Goal: Information Seeking & Learning: Learn about a topic

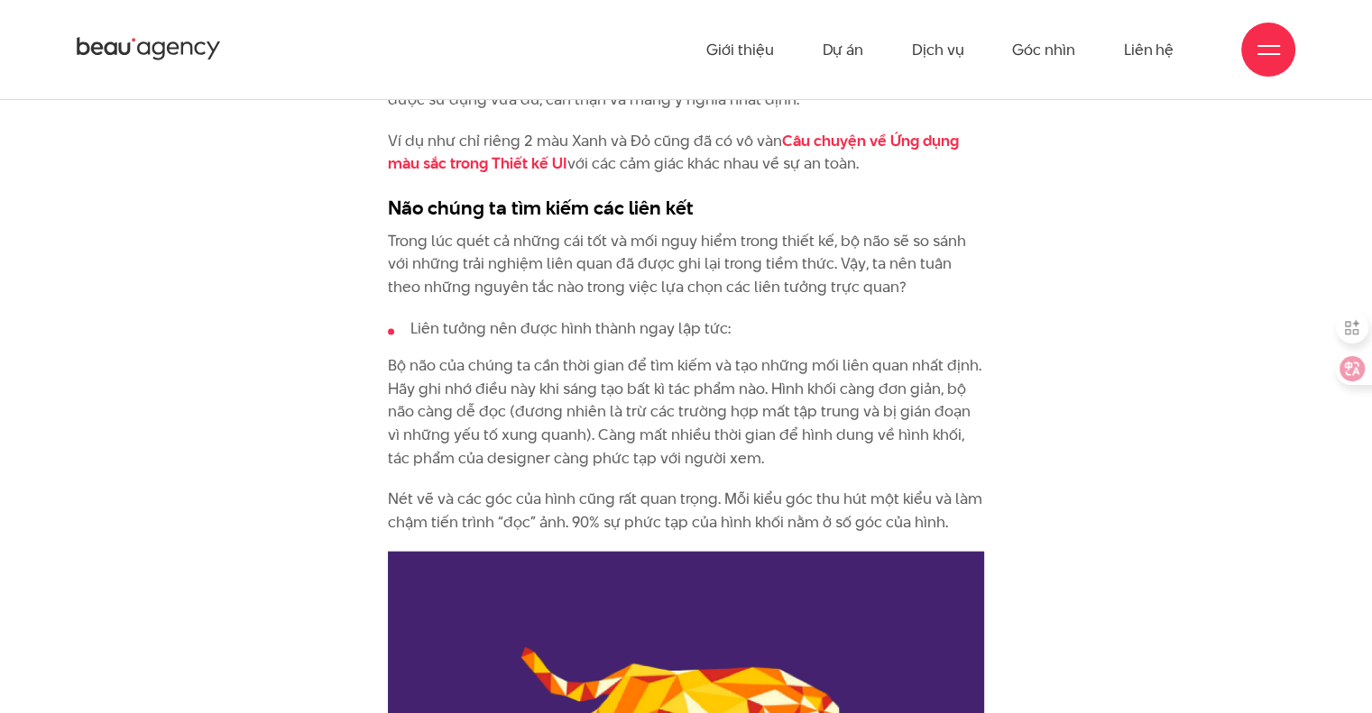
scroll to position [3517, 0]
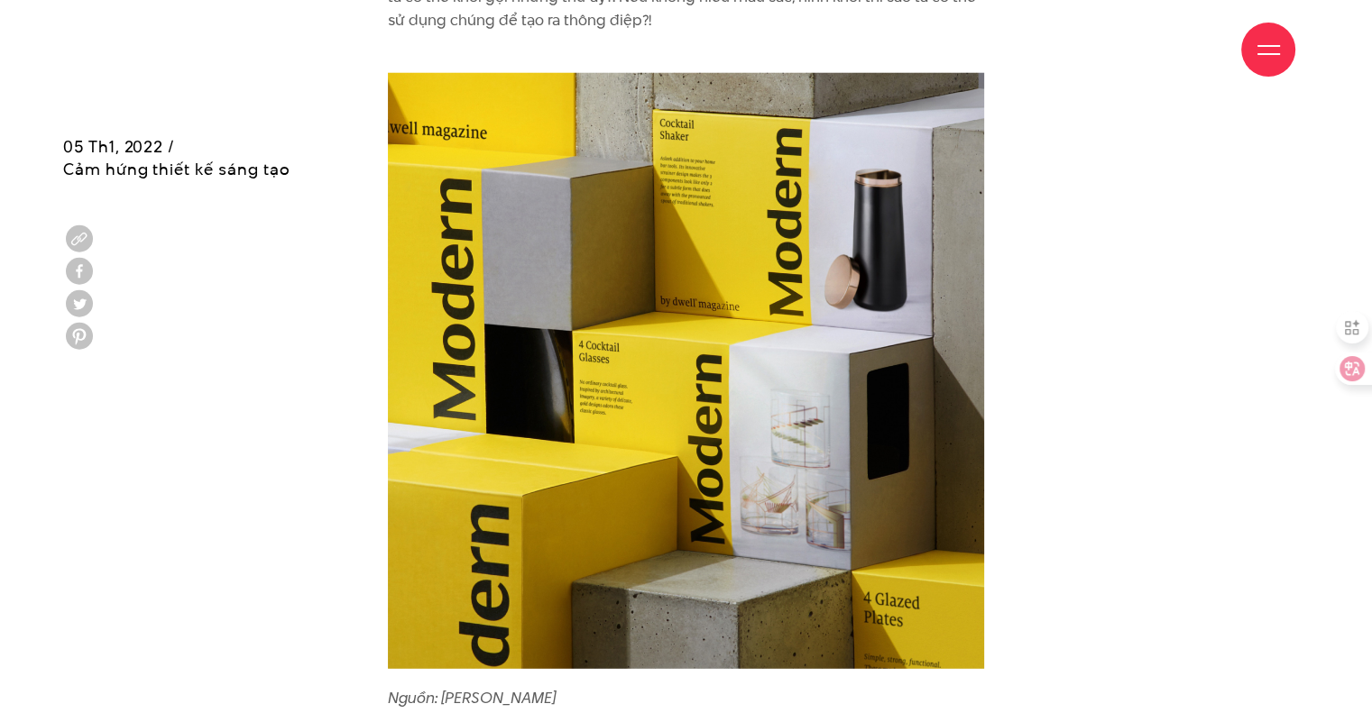
scroll to position [5410, 0]
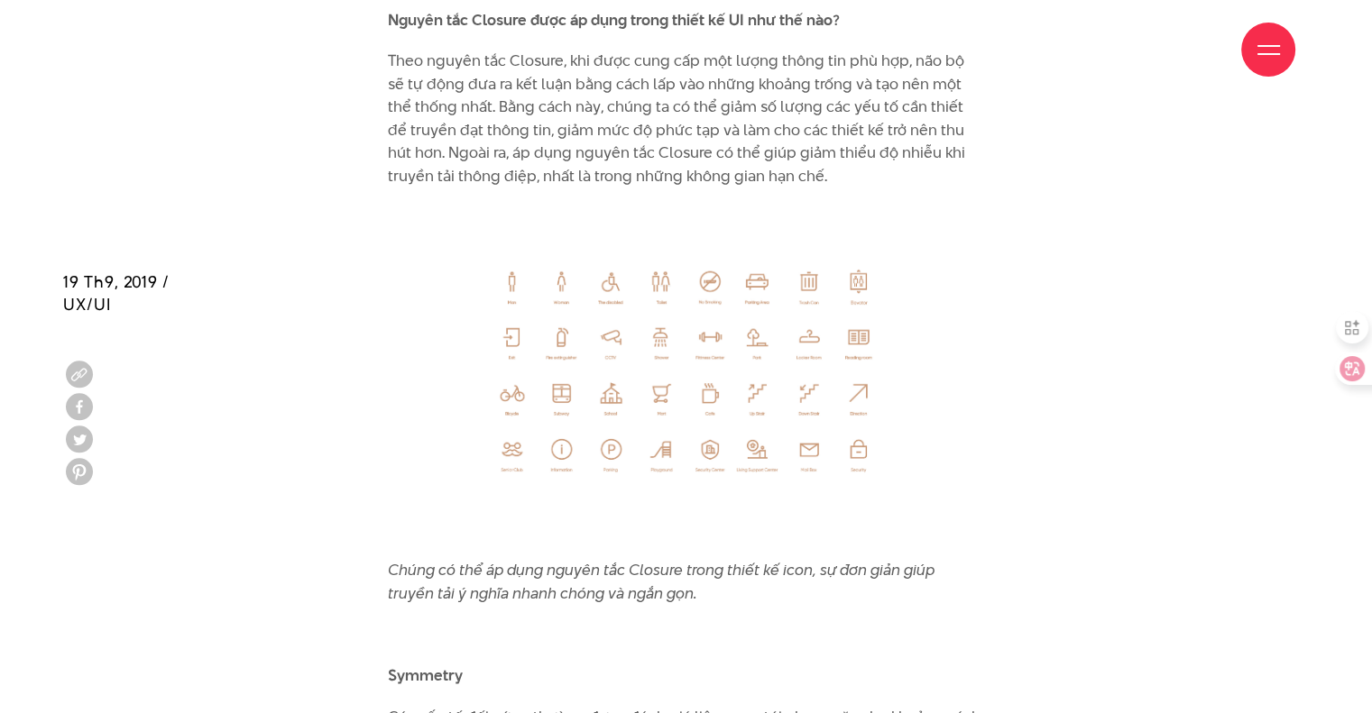
scroll to position [9288, 0]
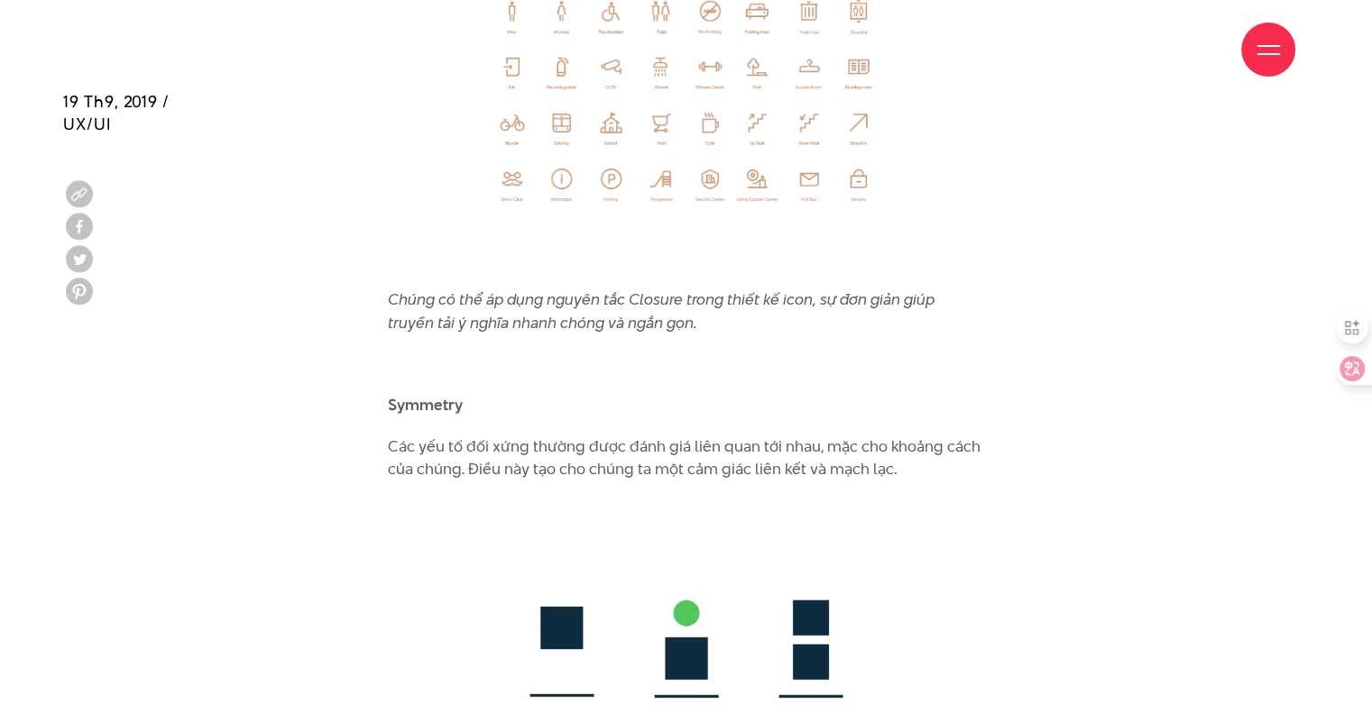
click at [424, 394] on b "Symmetry" at bounding box center [425, 405] width 75 height 22
copy div "Symmetry"
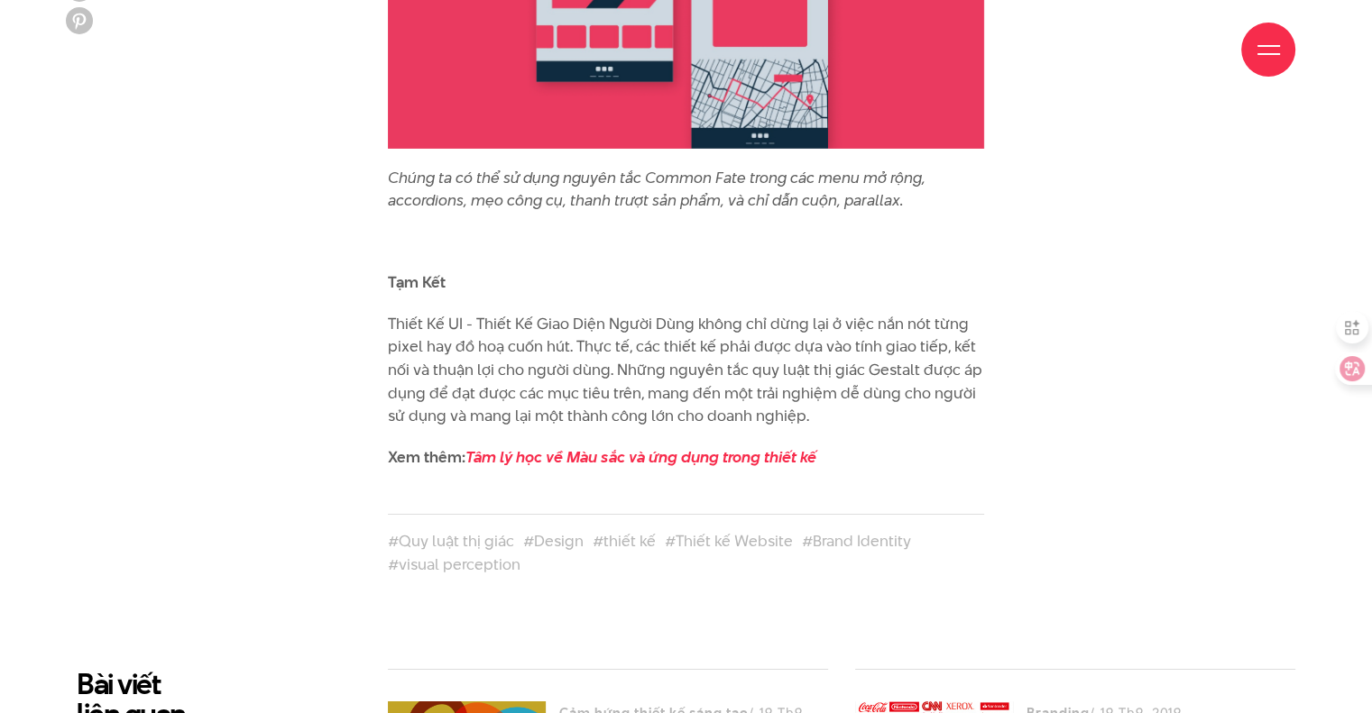
scroll to position [13346, 0]
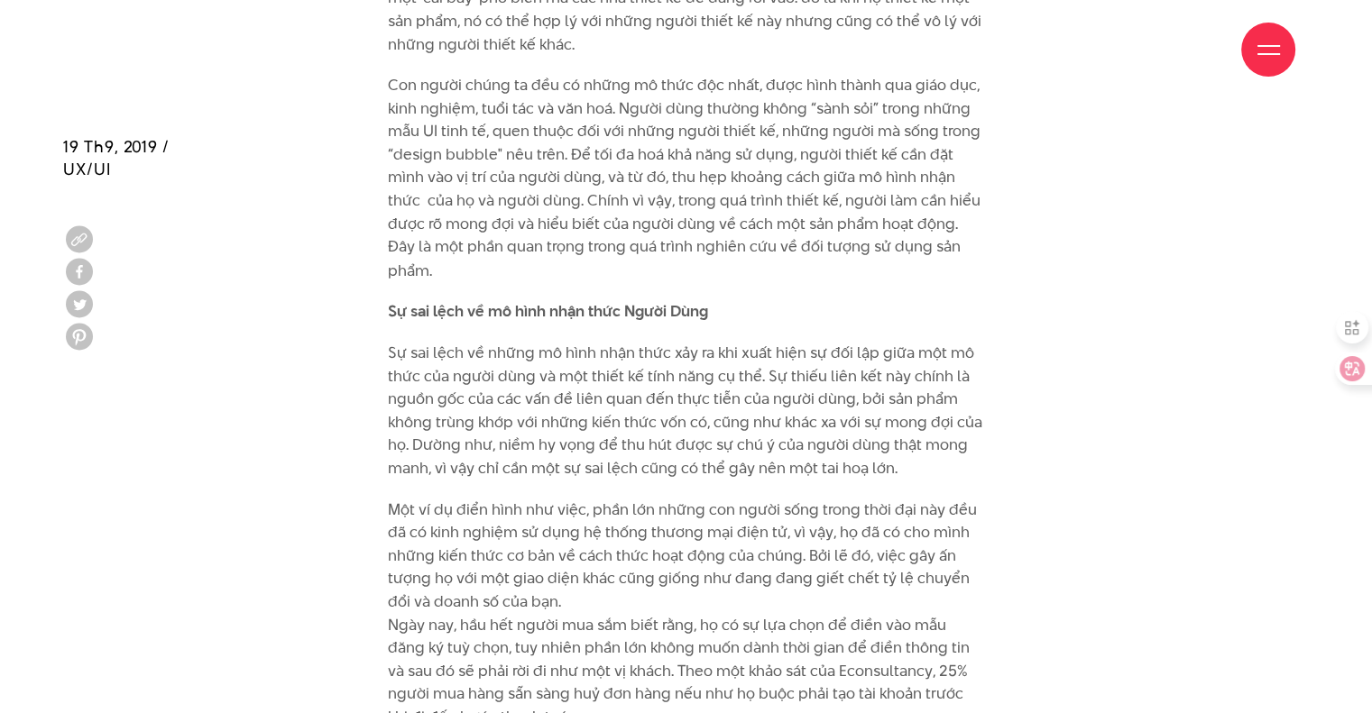
scroll to position [3697, 0]
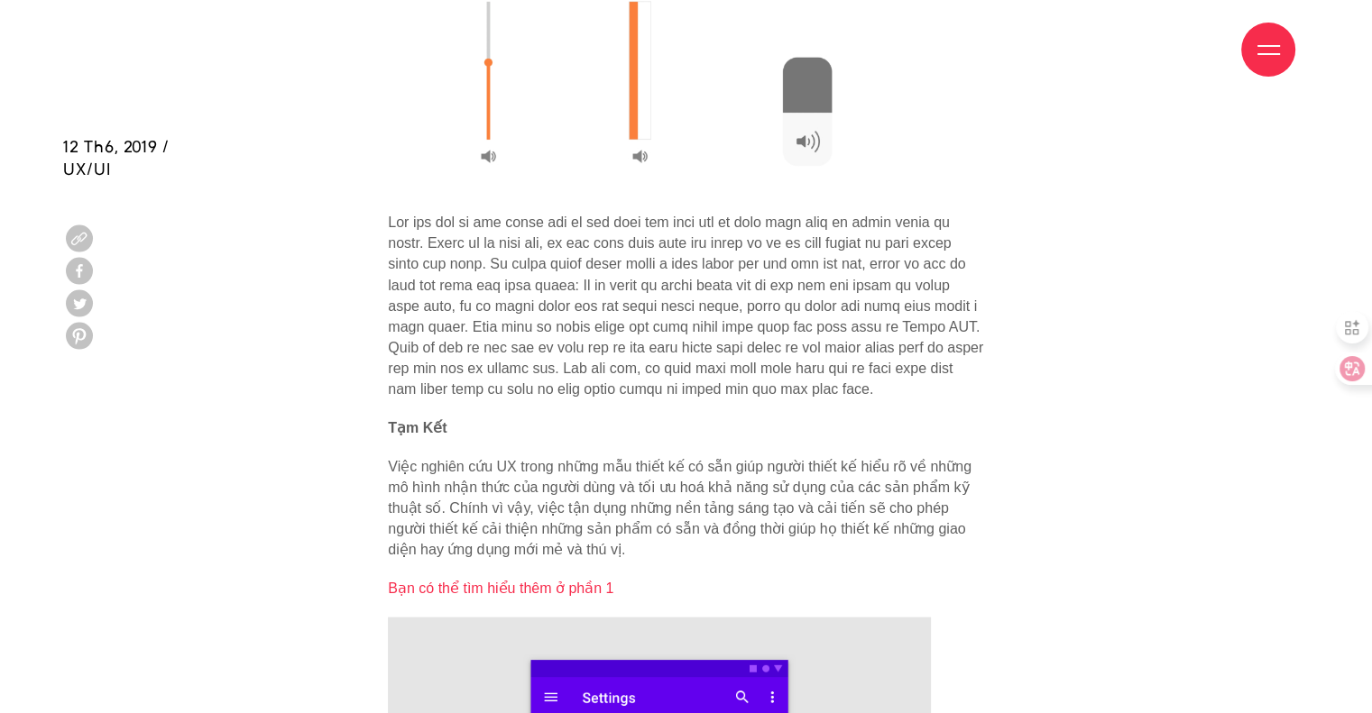
scroll to position [4238, 0]
